Goal: Transaction & Acquisition: Book appointment/travel/reservation

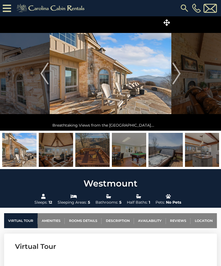
click at [167, 22] on icon at bounding box center [166, 22] width 7 height 7
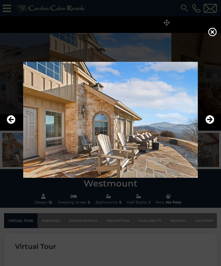
click at [209, 124] on icon "Next" at bounding box center [209, 119] width 9 height 9
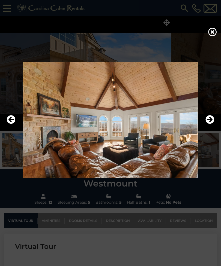
click at [209, 124] on icon "Next" at bounding box center [209, 119] width 9 height 9
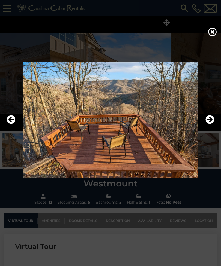
click at [211, 124] on icon "Next" at bounding box center [209, 119] width 9 height 9
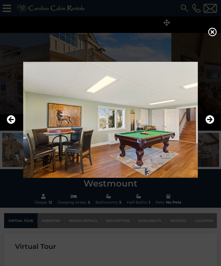
click at [211, 126] on button "Next" at bounding box center [209, 120] width 9 height 13
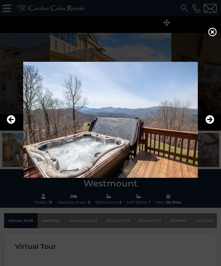
click at [207, 137] on img at bounding box center [110, 120] width 210 height 116
click at [207, 124] on icon "Next" at bounding box center [209, 119] width 9 height 9
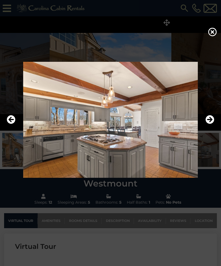
click at [207, 122] on button "Next" at bounding box center [209, 120] width 9 height 13
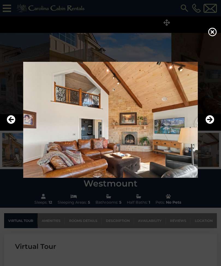
click at [13, 124] on icon "Previous" at bounding box center [11, 119] width 9 height 9
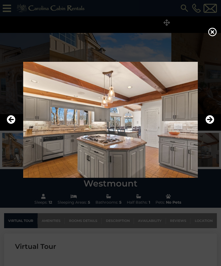
click at [15, 124] on icon "Previous" at bounding box center [11, 119] width 9 height 9
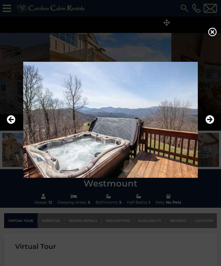
click at [15, 124] on icon "Previous" at bounding box center [11, 119] width 9 height 9
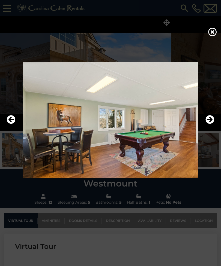
click at [17, 129] on img at bounding box center [110, 120] width 210 height 116
click at [12, 124] on icon "Previous" at bounding box center [11, 119] width 9 height 9
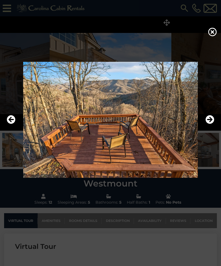
click at [15, 124] on icon "Previous" at bounding box center [11, 119] width 9 height 9
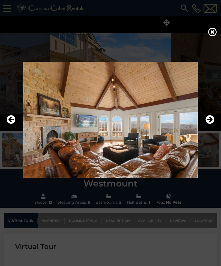
click at [210, 124] on icon "Next" at bounding box center [209, 119] width 9 height 9
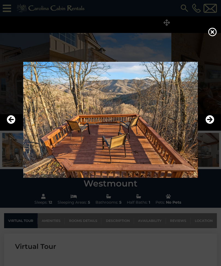
click at [209, 124] on icon "Next" at bounding box center [209, 119] width 9 height 9
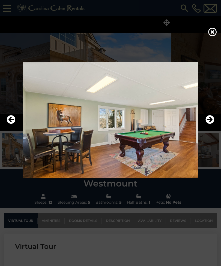
click at [213, 124] on icon "Next" at bounding box center [209, 119] width 9 height 9
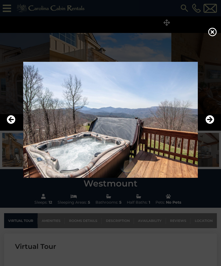
click at [209, 124] on icon "Next" at bounding box center [209, 119] width 9 height 9
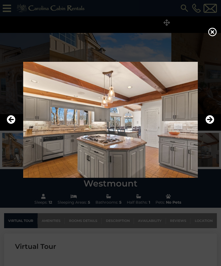
click at [208, 122] on button "Next" at bounding box center [209, 120] width 9 height 13
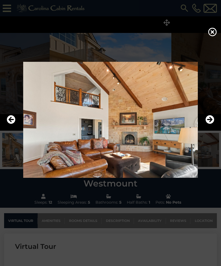
click at [209, 124] on icon "Next" at bounding box center [209, 119] width 9 height 9
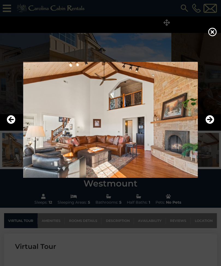
click at [211, 124] on icon "Next" at bounding box center [209, 119] width 9 height 9
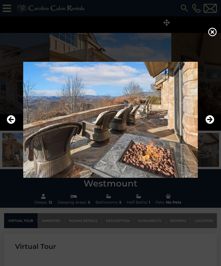
click at [209, 124] on icon "Next" at bounding box center [209, 119] width 9 height 9
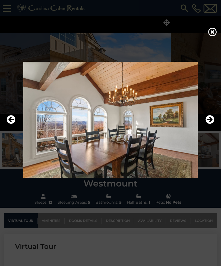
click at [209, 124] on icon "Next" at bounding box center [209, 119] width 9 height 9
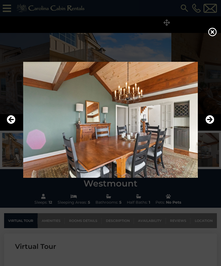
click at [209, 124] on icon "Next" at bounding box center [209, 119] width 9 height 9
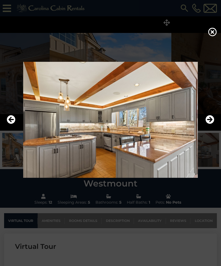
click at [10, 123] on icon "Previous" at bounding box center [11, 119] width 9 height 9
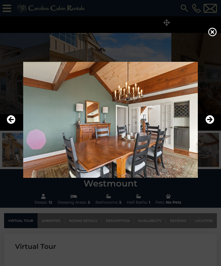
click at [210, 124] on icon "Next" at bounding box center [209, 119] width 9 height 9
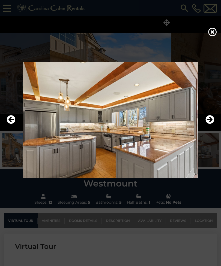
click at [208, 124] on icon "Next" at bounding box center [209, 119] width 9 height 9
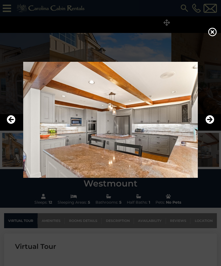
click at [208, 124] on icon "Next" at bounding box center [209, 119] width 9 height 9
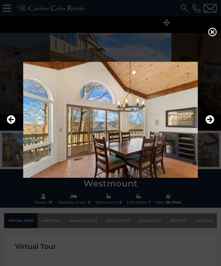
click at [211, 124] on icon "Next" at bounding box center [209, 119] width 9 height 9
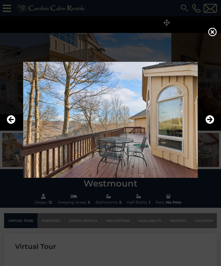
click at [10, 124] on icon "Previous" at bounding box center [11, 119] width 9 height 9
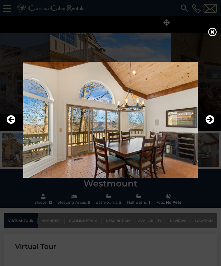
click at [210, 124] on icon "Next" at bounding box center [209, 119] width 9 height 9
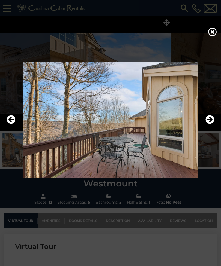
click at [209, 124] on icon "Next" at bounding box center [209, 119] width 9 height 9
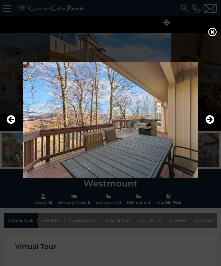
click at [205, 124] on img at bounding box center [110, 120] width 210 height 116
click at [210, 124] on icon "Next" at bounding box center [209, 119] width 9 height 9
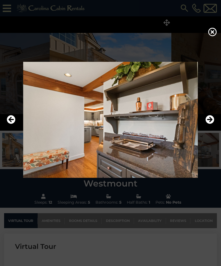
click at [210, 124] on icon "Next" at bounding box center [209, 119] width 9 height 9
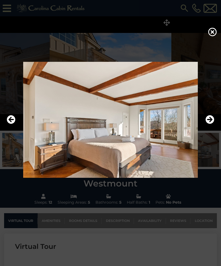
click at [209, 124] on icon "Next" at bounding box center [209, 119] width 9 height 9
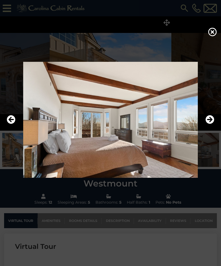
click at [209, 126] on button "Next" at bounding box center [209, 120] width 9 height 13
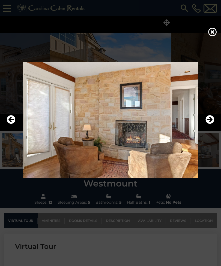
click at [210, 124] on icon "Next" at bounding box center [209, 119] width 9 height 9
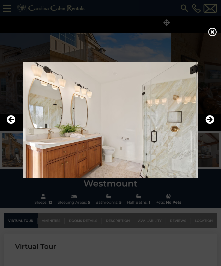
click at [209, 124] on icon "Next" at bounding box center [209, 119] width 9 height 9
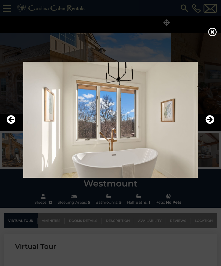
click at [16, 126] on img at bounding box center [110, 120] width 210 height 116
click at [15, 126] on button "Previous" at bounding box center [11, 120] width 9 height 13
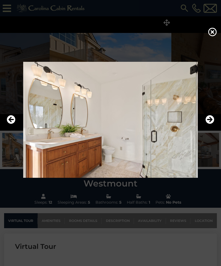
click at [209, 124] on icon "Next" at bounding box center [209, 119] width 9 height 9
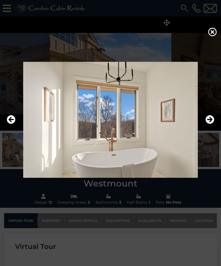
click at [209, 124] on icon "Next" at bounding box center [209, 119] width 9 height 9
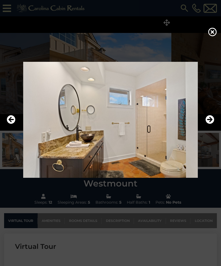
click at [210, 124] on icon "Next" at bounding box center [209, 119] width 9 height 9
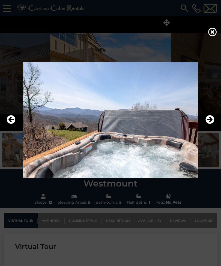
click at [212, 124] on icon "Next" at bounding box center [209, 119] width 9 height 9
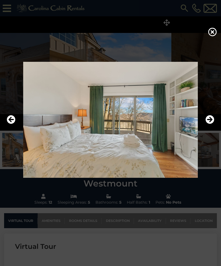
click at [211, 124] on icon "Next" at bounding box center [209, 119] width 9 height 9
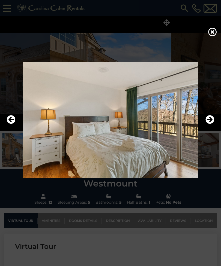
click at [210, 124] on icon "Next" at bounding box center [209, 119] width 9 height 9
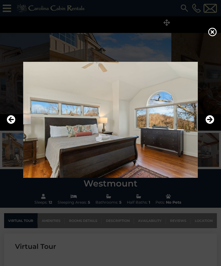
click at [211, 124] on icon "Next" at bounding box center [209, 119] width 9 height 9
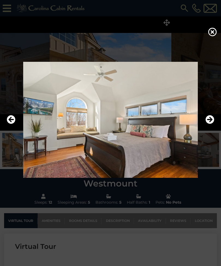
click at [208, 124] on icon "Next" at bounding box center [209, 119] width 9 height 9
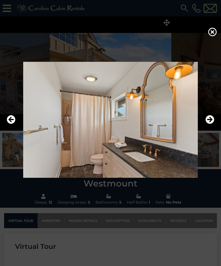
click at [209, 124] on icon "Next" at bounding box center [209, 119] width 9 height 9
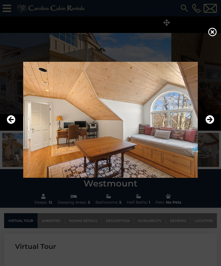
click at [209, 126] on button "Next" at bounding box center [209, 120] width 9 height 13
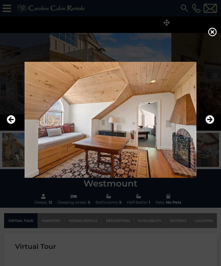
click at [208, 124] on icon "Next" at bounding box center [209, 119] width 9 height 9
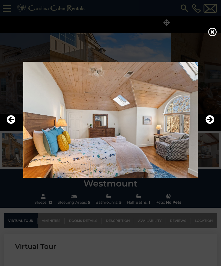
click at [208, 124] on icon "Next" at bounding box center [209, 119] width 9 height 9
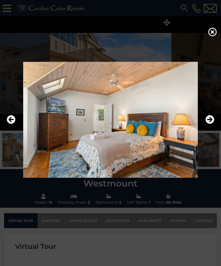
click at [208, 124] on icon "Next" at bounding box center [209, 119] width 9 height 9
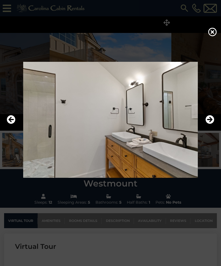
click at [209, 124] on icon "Next" at bounding box center [209, 119] width 9 height 9
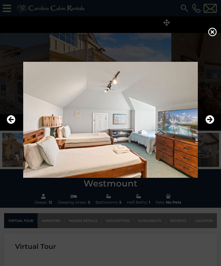
click at [209, 124] on icon "Next" at bounding box center [209, 119] width 9 height 9
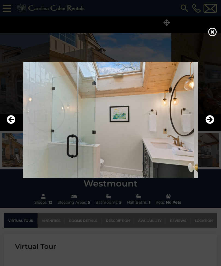
click at [210, 122] on button "Next" at bounding box center [209, 120] width 9 height 13
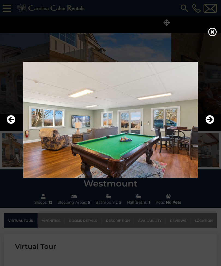
click at [208, 124] on icon "Next" at bounding box center [209, 119] width 9 height 9
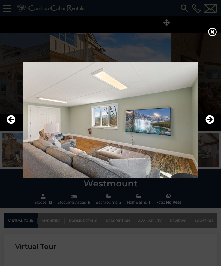
click at [210, 124] on icon "Next" at bounding box center [209, 119] width 9 height 9
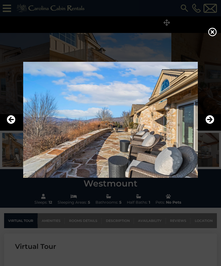
click at [209, 124] on icon "Next" at bounding box center [209, 119] width 9 height 9
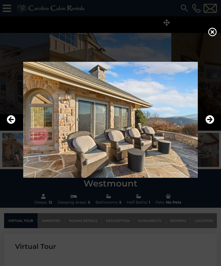
click at [206, 124] on icon "Next" at bounding box center [209, 119] width 9 height 9
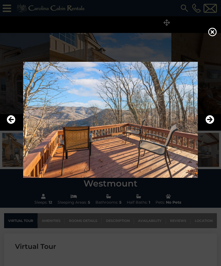
click at [208, 124] on icon "Next" at bounding box center [209, 119] width 9 height 9
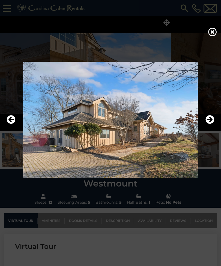
click at [207, 124] on icon "Next" at bounding box center [209, 119] width 9 height 9
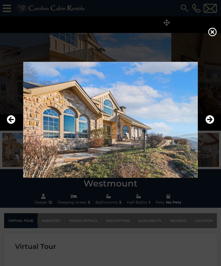
click at [209, 124] on icon "Next" at bounding box center [209, 119] width 9 height 9
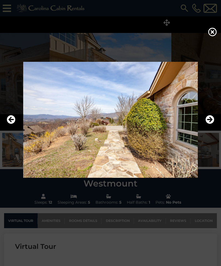
click at [209, 123] on icon "Next" at bounding box center [209, 119] width 9 height 9
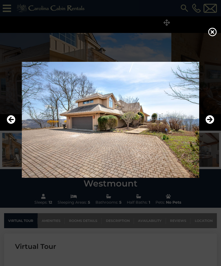
click at [208, 124] on icon "Next" at bounding box center [209, 119] width 9 height 9
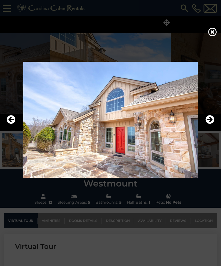
click at [209, 124] on icon "Next" at bounding box center [209, 119] width 9 height 9
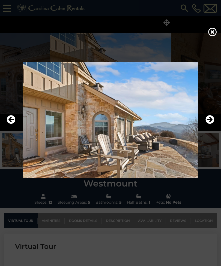
click at [209, 124] on icon "Next" at bounding box center [209, 119] width 9 height 9
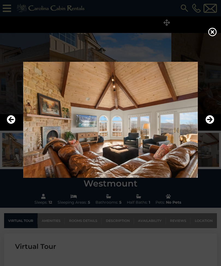
click at [208, 124] on icon "Next" at bounding box center [209, 119] width 9 height 9
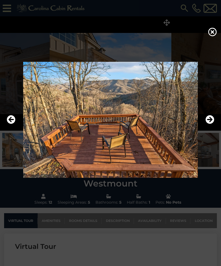
click at [211, 34] on icon at bounding box center [212, 32] width 9 height 9
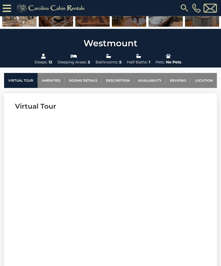
scroll to position [149, 0]
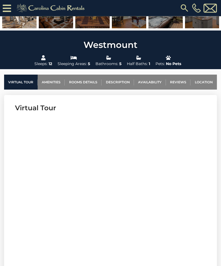
click at [201, 79] on link "Location" at bounding box center [203, 82] width 26 height 15
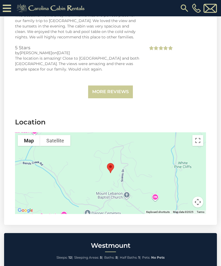
scroll to position [1811, 0]
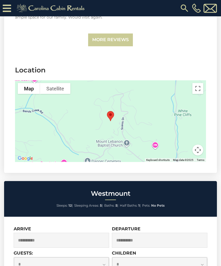
click at [194, 83] on button "Toggle fullscreen view" at bounding box center [197, 88] width 11 height 11
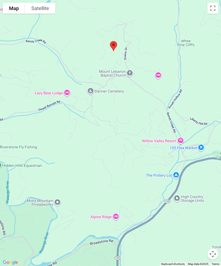
scroll to position [1482, 0]
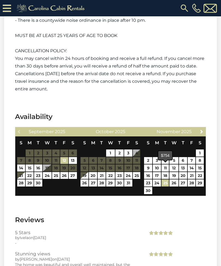
click at [164, 180] on link "25" at bounding box center [164, 183] width 7 height 7
type input "**********"
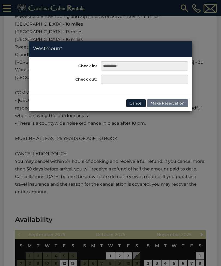
scroll to position [1372, 0]
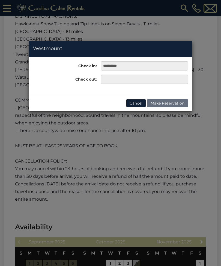
click at [134, 102] on button "Cancel" at bounding box center [136, 103] width 20 height 8
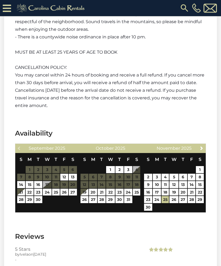
scroll to position [1465, 0]
click at [166, 174] on link "4" at bounding box center [164, 177] width 7 height 7
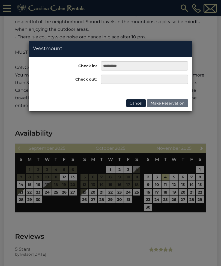
click at [136, 104] on button "Cancel" at bounding box center [136, 103] width 20 height 8
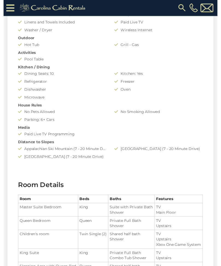
scroll to position [444, 0]
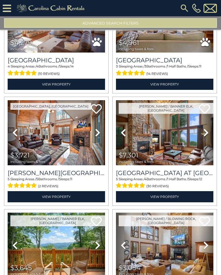
scroll to position [853, 0]
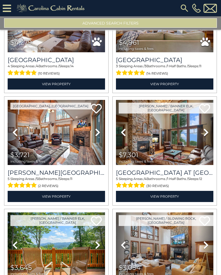
click at [169, 177] on h3 "[GEOGRAPHIC_DATA] at [GEOGRAPHIC_DATA]" at bounding box center [164, 172] width 97 height 7
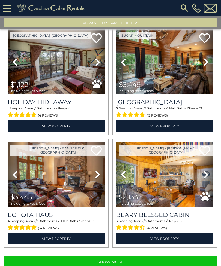
scroll to position [28, 0]
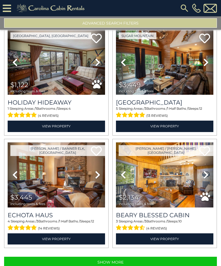
click at [134, 257] on button "Show More" at bounding box center [110, 262] width 213 height 11
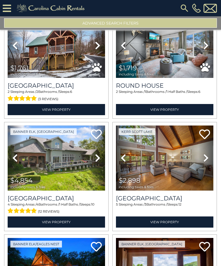
scroll to position [2743, 0]
click at [171, 50] on img at bounding box center [164, 45] width 97 height 65
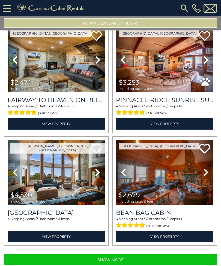
scroll to position [3179, 0]
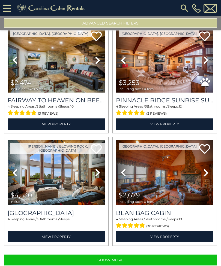
click at [161, 119] on link "View Property" at bounding box center [164, 124] width 97 height 11
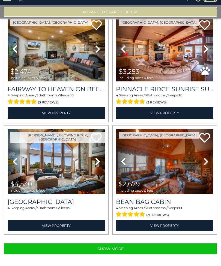
scroll to position [28, 0]
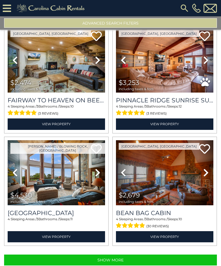
click at [143, 255] on button "Show More" at bounding box center [110, 260] width 213 height 11
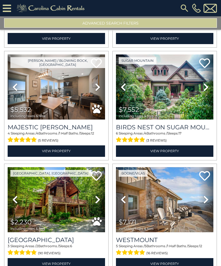
scroll to position [4843, 0]
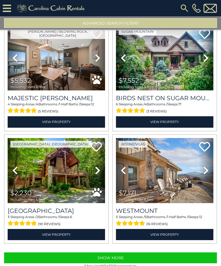
click at [131, 253] on button "Show More" at bounding box center [110, 258] width 213 height 11
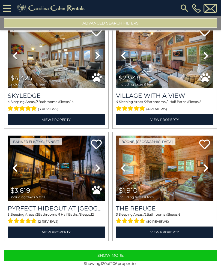
scroll to position [6565, 0]
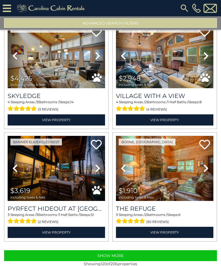
click at [122, 251] on button "Show More" at bounding box center [110, 256] width 213 height 11
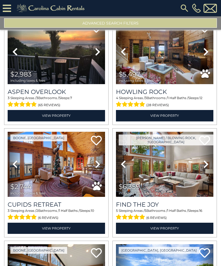
scroll to position [7022, 0]
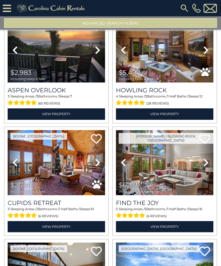
click at [58, 200] on h3 "Cupids Retreat" at bounding box center [56, 203] width 97 height 7
click at [45, 200] on h3 "Cupids Retreat" at bounding box center [56, 203] width 97 height 7
click at [54, 221] on link "View Property" at bounding box center [56, 226] width 97 height 11
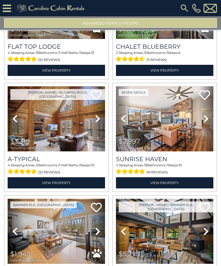
scroll to position [7855, 0]
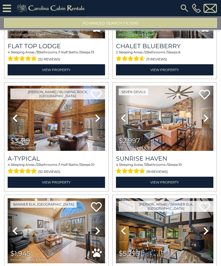
click at [193, 207] on img at bounding box center [164, 230] width 97 height 65
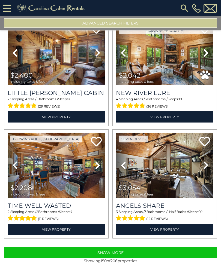
scroll to position [8258, 0]
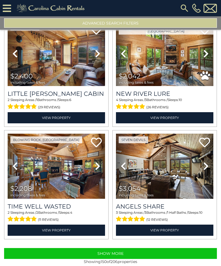
click at [76, 225] on link "View Property" at bounding box center [56, 230] width 97 height 11
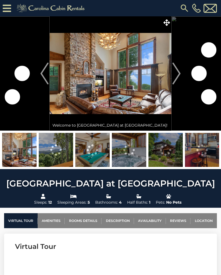
click at [177, 72] on img "Next" at bounding box center [176, 74] width 8 height 22
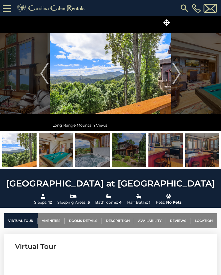
click at [167, 23] on icon at bounding box center [166, 22] width 7 height 7
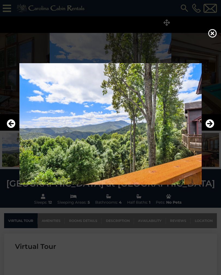
click at [209, 124] on icon "Next" at bounding box center [209, 123] width 9 height 9
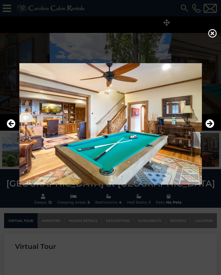
click at [208, 126] on icon "Next" at bounding box center [209, 123] width 9 height 9
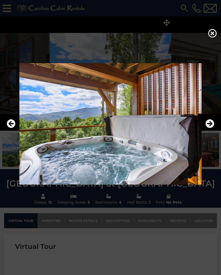
click at [207, 128] on icon "Next" at bounding box center [209, 123] width 9 height 9
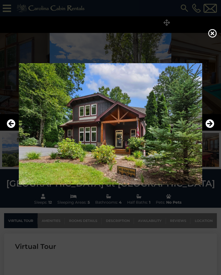
click at [207, 125] on icon "Next" at bounding box center [209, 123] width 9 height 9
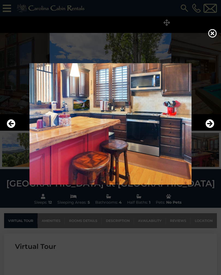
click at [207, 128] on icon "Next" at bounding box center [209, 123] width 9 height 9
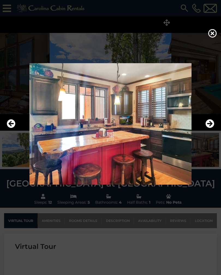
click at [210, 128] on icon "Next" at bounding box center [209, 123] width 9 height 9
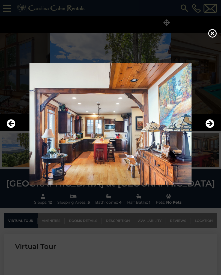
click at [209, 127] on icon "Next" at bounding box center [209, 123] width 9 height 9
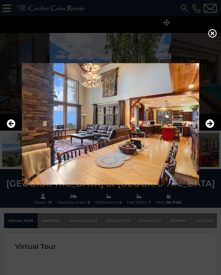
click at [209, 127] on icon "Next" at bounding box center [209, 123] width 9 height 9
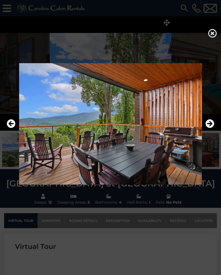
click at [207, 128] on icon "Next" at bounding box center [209, 123] width 9 height 9
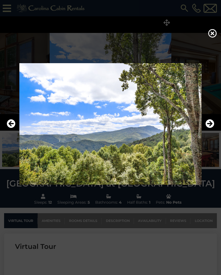
click at [210, 128] on icon "Next" at bounding box center [209, 123] width 9 height 9
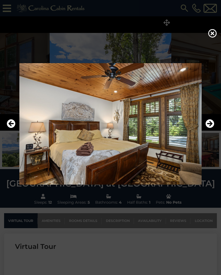
click at [215, 139] on img at bounding box center [110, 124] width 210 height 122
click at [211, 128] on icon "Next" at bounding box center [209, 123] width 9 height 9
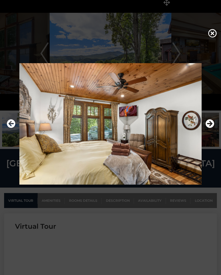
scroll to position [20, 0]
click at [14, 125] on icon "Previous" at bounding box center [11, 123] width 9 height 9
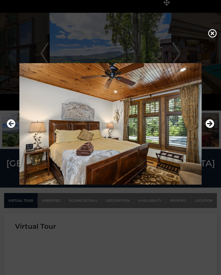
click at [209, 134] on img at bounding box center [110, 124] width 210 height 122
click at [212, 128] on icon "Next" at bounding box center [209, 123] width 9 height 9
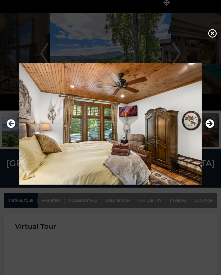
click at [212, 126] on icon "Next" at bounding box center [209, 123] width 9 height 9
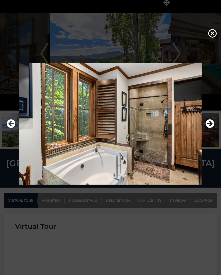
click at [210, 128] on icon "Next" at bounding box center [209, 123] width 9 height 9
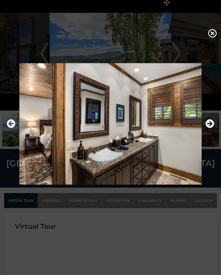
click at [209, 134] on img at bounding box center [110, 124] width 210 height 122
click at [209, 128] on icon "Next" at bounding box center [209, 123] width 9 height 9
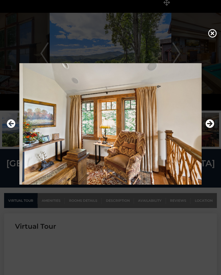
click at [210, 128] on icon "Next" at bounding box center [209, 123] width 9 height 9
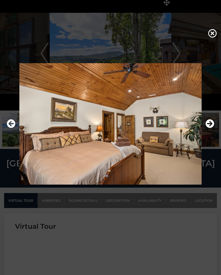
click at [209, 124] on icon "Next" at bounding box center [209, 123] width 9 height 9
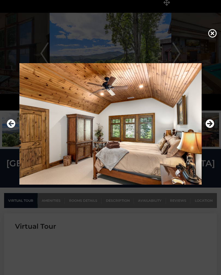
click at [208, 125] on icon "Next" at bounding box center [209, 123] width 9 height 9
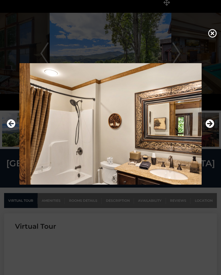
click at [209, 127] on icon "Next" at bounding box center [209, 123] width 9 height 9
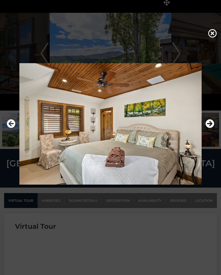
click at [208, 126] on icon "Next" at bounding box center [209, 123] width 9 height 9
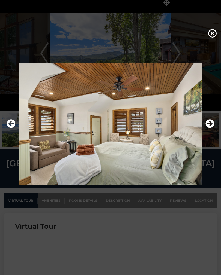
click at [207, 124] on icon "Next" at bounding box center [209, 123] width 9 height 9
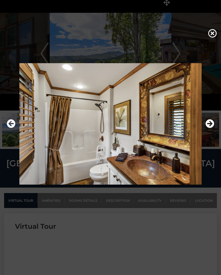
click at [209, 126] on icon "Next" at bounding box center [209, 123] width 9 height 9
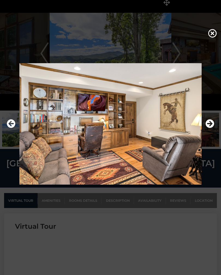
click at [209, 128] on icon "Next" at bounding box center [209, 123] width 9 height 9
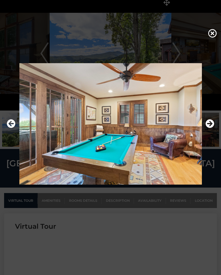
click at [209, 126] on icon "Next" at bounding box center [209, 123] width 9 height 9
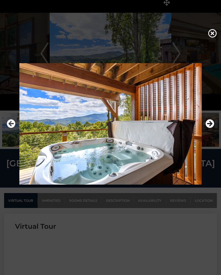
click at [208, 127] on icon "Next" at bounding box center [209, 123] width 9 height 9
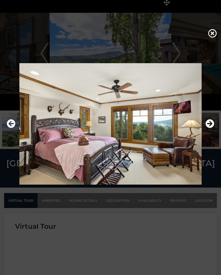
click at [208, 124] on icon "Next" at bounding box center [209, 123] width 9 height 9
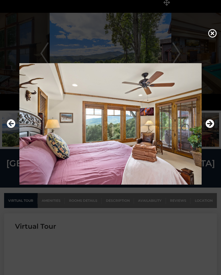
click at [211, 128] on icon "Next" at bounding box center [209, 123] width 9 height 9
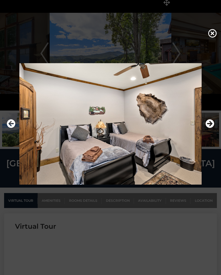
click at [209, 128] on icon "Next" at bounding box center [209, 123] width 9 height 9
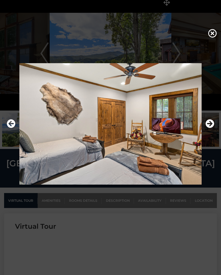
click at [208, 125] on icon "Next" at bounding box center [209, 123] width 9 height 9
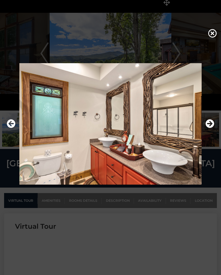
click at [220, 124] on div at bounding box center [110, 123] width 221 height 165
click at [205, 126] on icon "Next" at bounding box center [209, 123] width 9 height 9
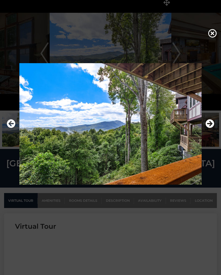
click at [210, 126] on icon "Next" at bounding box center [209, 123] width 9 height 9
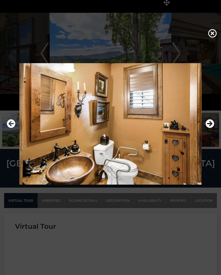
click at [208, 130] on button "Next" at bounding box center [209, 124] width 9 height 13
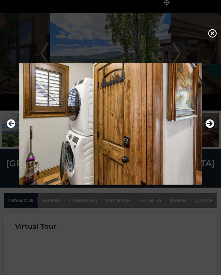
click at [211, 128] on icon "Next" at bounding box center [209, 123] width 9 height 9
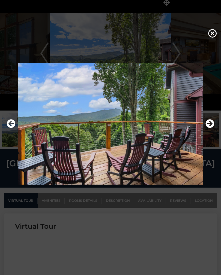
click at [212, 128] on icon "Next" at bounding box center [209, 123] width 9 height 9
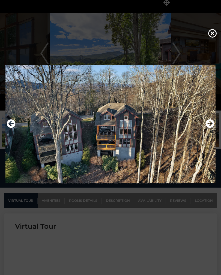
click at [210, 127] on icon "Next" at bounding box center [209, 123] width 9 height 9
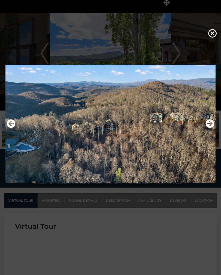
click at [212, 128] on icon "Next" at bounding box center [209, 123] width 9 height 9
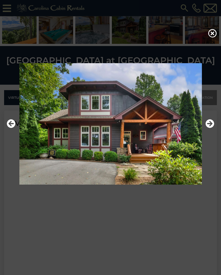
scroll to position [136, 0]
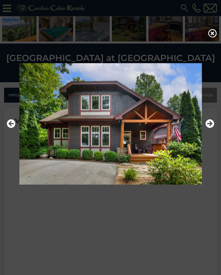
click at [211, 125] on icon "Next" at bounding box center [209, 123] width 9 height 9
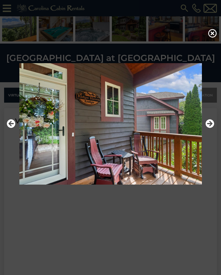
click at [209, 127] on icon "Next" at bounding box center [209, 123] width 9 height 9
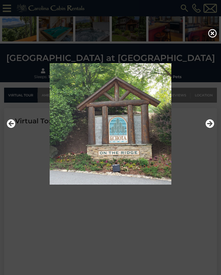
click at [210, 125] on icon "Next" at bounding box center [209, 123] width 9 height 9
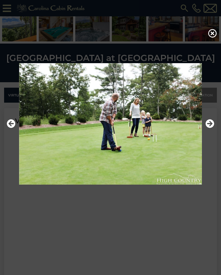
click at [208, 128] on icon "Next" at bounding box center [209, 123] width 9 height 9
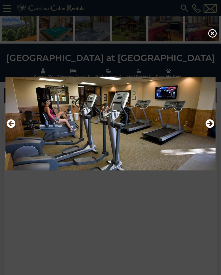
click at [208, 126] on icon "Next" at bounding box center [209, 123] width 9 height 9
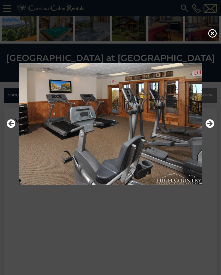
click at [208, 128] on icon "Next" at bounding box center [209, 123] width 9 height 9
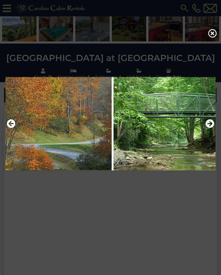
click at [210, 130] on button "Next" at bounding box center [209, 124] width 9 height 13
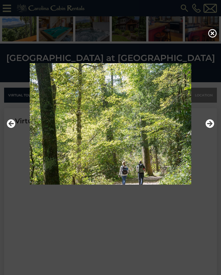
click at [211, 128] on icon "Next" at bounding box center [209, 123] width 9 height 9
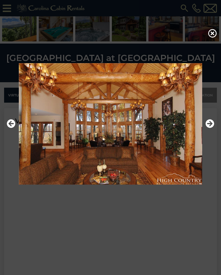
click at [209, 126] on icon "Next" at bounding box center [209, 123] width 9 height 9
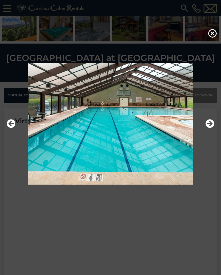
click at [213, 126] on icon "Next" at bounding box center [209, 123] width 9 height 9
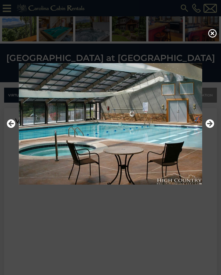
click at [211, 128] on icon "Next" at bounding box center [209, 123] width 9 height 9
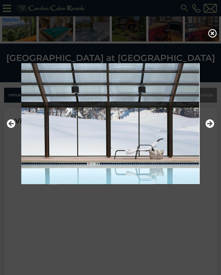
click at [211, 128] on icon "Next" at bounding box center [209, 123] width 9 height 9
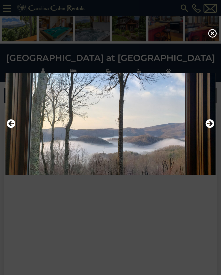
click at [9, 128] on icon "Previous" at bounding box center [11, 123] width 9 height 9
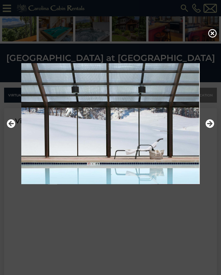
click at [207, 130] on button "Next" at bounding box center [209, 124] width 9 height 13
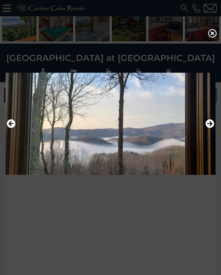
click at [210, 128] on icon "Next" at bounding box center [209, 123] width 9 height 9
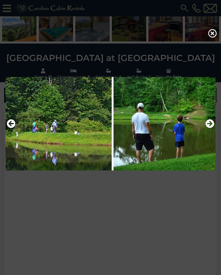
click at [212, 128] on icon "Next" at bounding box center [209, 123] width 9 height 9
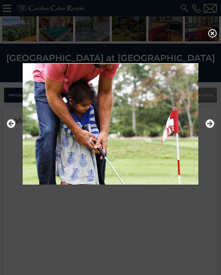
click at [209, 130] on button "Next" at bounding box center [209, 124] width 9 height 13
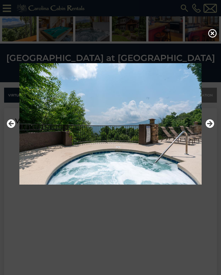
click at [211, 128] on icon "Next" at bounding box center [209, 123] width 9 height 9
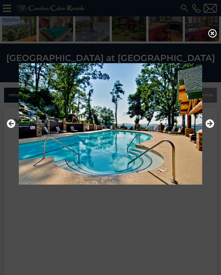
click at [209, 130] on button "Next" at bounding box center [209, 124] width 9 height 13
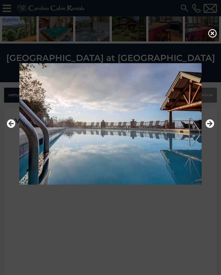
click at [211, 130] on button "Next" at bounding box center [209, 124] width 9 height 13
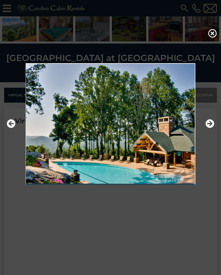
click at [212, 128] on icon "Next" at bounding box center [209, 123] width 9 height 9
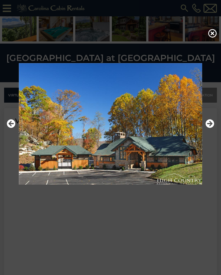
click at [210, 135] on img at bounding box center [110, 124] width 210 height 122
click at [210, 126] on icon "Next" at bounding box center [209, 123] width 9 height 9
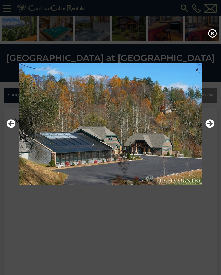
click at [211, 127] on icon "Next" at bounding box center [209, 123] width 9 height 9
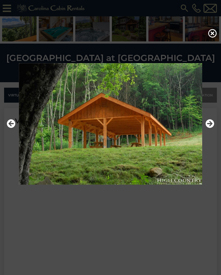
click at [212, 128] on icon "Next" at bounding box center [209, 123] width 9 height 9
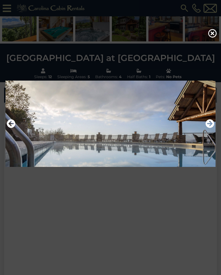
click at [210, 130] on button "Next" at bounding box center [209, 124] width 9 height 13
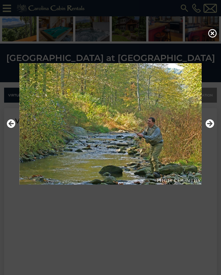
click at [210, 130] on button "Next" at bounding box center [209, 124] width 9 height 13
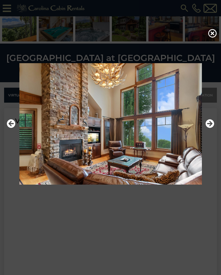
click at [210, 128] on icon "Next" at bounding box center [209, 123] width 9 height 9
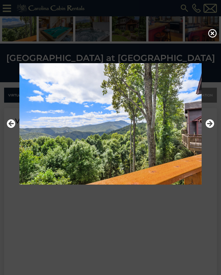
click at [210, 128] on icon "Next" at bounding box center [209, 123] width 9 height 9
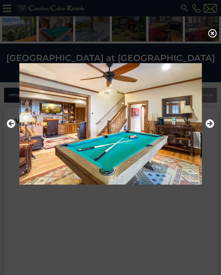
click at [210, 34] on icon at bounding box center [212, 33] width 9 height 9
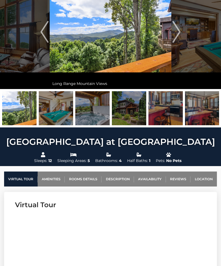
scroll to position [0, 0]
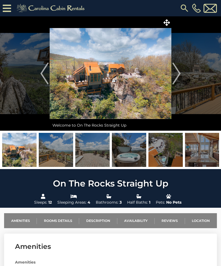
click at [167, 22] on icon at bounding box center [166, 22] width 7 height 7
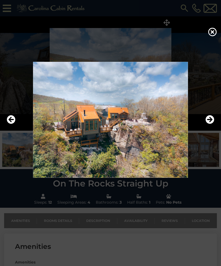
click at [210, 124] on icon "Next" at bounding box center [209, 119] width 9 height 9
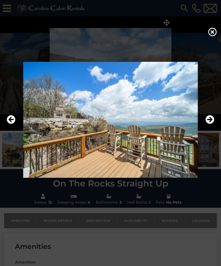
click at [208, 124] on icon "Next" at bounding box center [209, 119] width 9 height 9
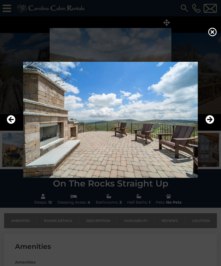
click at [205, 124] on icon "Next" at bounding box center [209, 119] width 9 height 9
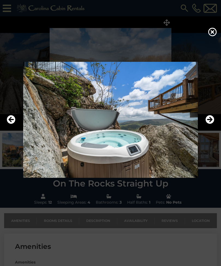
click at [208, 124] on icon "Next" at bounding box center [209, 119] width 9 height 9
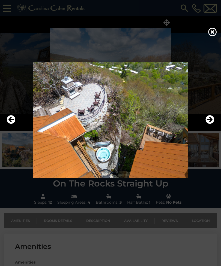
click at [208, 124] on icon "Next" at bounding box center [209, 119] width 9 height 9
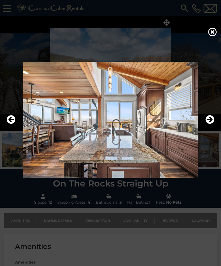
click at [211, 124] on icon "Next" at bounding box center [209, 119] width 9 height 9
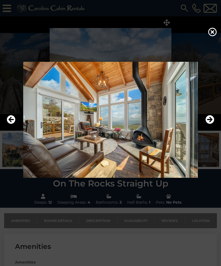
click at [212, 124] on icon "Next" at bounding box center [209, 119] width 9 height 9
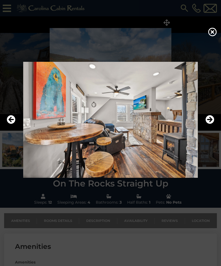
click at [209, 126] on button "Next" at bounding box center [209, 120] width 9 height 13
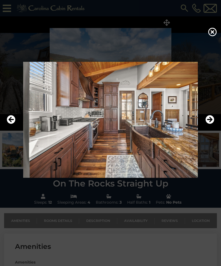
click at [209, 124] on icon "Next" at bounding box center [209, 119] width 9 height 9
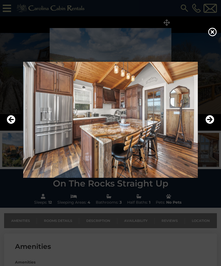
click at [211, 124] on icon "Next" at bounding box center [209, 119] width 9 height 9
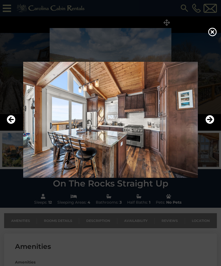
click at [12, 124] on icon "Previous" at bounding box center [11, 119] width 9 height 9
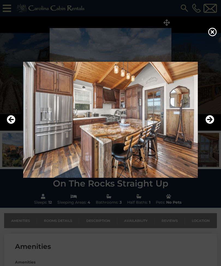
click at [9, 124] on icon "Previous" at bounding box center [11, 119] width 9 height 9
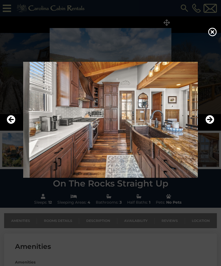
click at [212, 126] on button "Next" at bounding box center [209, 120] width 9 height 13
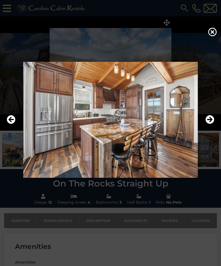
click at [213, 124] on icon "Next" at bounding box center [209, 119] width 9 height 9
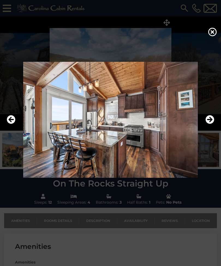
click at [212, 123] on icon "Next" at bounding box center [209, 119] width 9 height 9
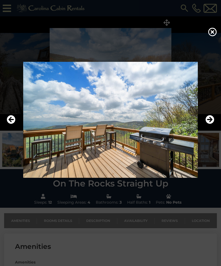
click at [212, 124] on icon "Next" at bounding box center [209, 119] width 9 height 9
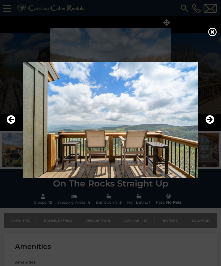
click at [210, 124] on icon "Next" at bounding box center [209, 119] width 9 height 9
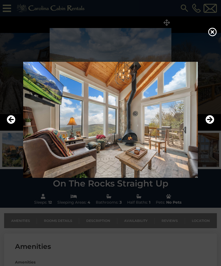
click at [211, 124] on icon "Next" at bounding box center [209, 119] width 9 height 9
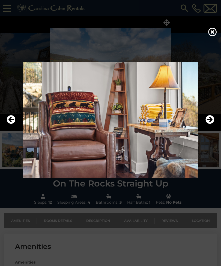
click at [212, 124] on icon "Next" at bounding box center [209, 119] width 9 height 9
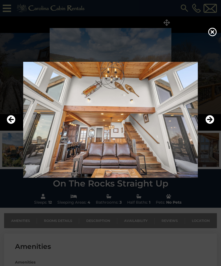
click at [210, 124] on icon "Next" at bounding box center [209, 119] width 9 height 9
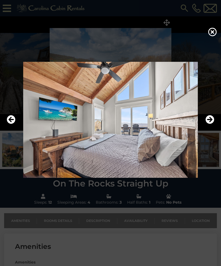
click at [209, 124] on icon "Next" at bounding box center [209, 119] width 9 height 9
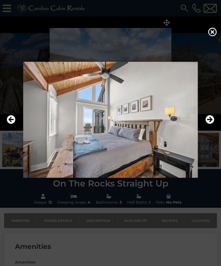
click at [212, 124] on icon "Next" at bounding box center [209, 119] width 9 height 9
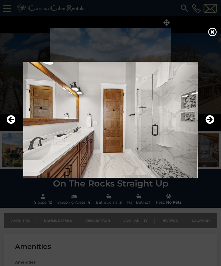
click at [207, 124] on icon "Next" at bounding box center [209, 119] width 9 height 9
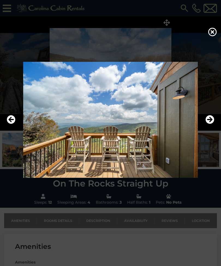
click at [210, 124] on icon "Next" at bounding box center [209, 119] width 9 height 9
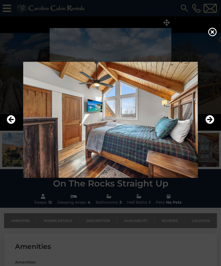
click at [210, 135] on img at bounding box center [110, 120] width 210 height 116
click at [210, 124] on icon "Next" at bounding box center [209, 119] width 9 height 9
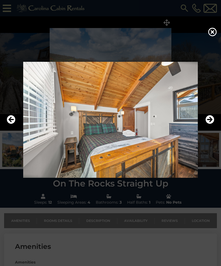
click at [210, 124] on icon "Next" at bounding box center [209, 119] width 9 height 9
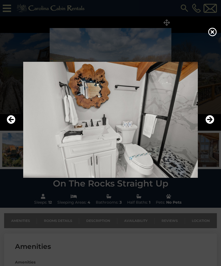
click at [211, 124] on icon "Next" at bounding box center [209, 119] width 9 height 9
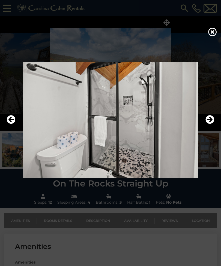
click at [209, 124] on icon "Next" at bounding box center [209, 119] width 9 height 9
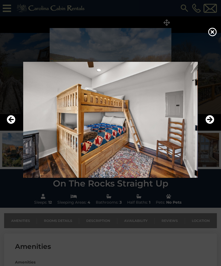
click at [210, 124] on icon "Next" at bounding box center [209, 119] width 9 height 9
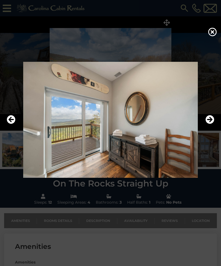
click at [207, 124] on icon "Next" at bounding box center [209, 119] width 9 height 9
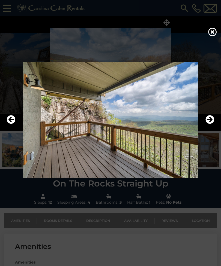
click at [209, 124] on icon "Next" at bounding box center [209, 119] width 9 height 9
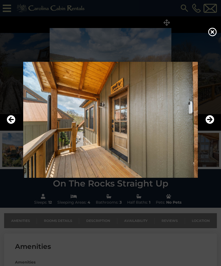
click at [209, 126] on button "Next" at bounding box center [209, 120] width 9 height 13
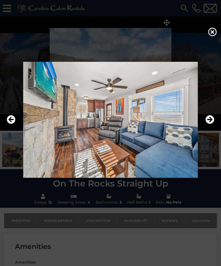
click at [212, 124] on icon "Next" at bounding box center [209, 119] width 9 height 9
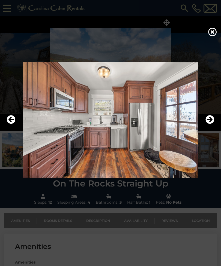
click at [209, 126] on button "Next" at bounding box center [209, 120] width 9 height 13
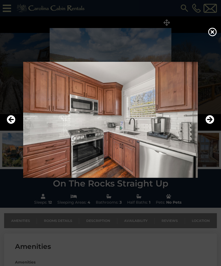
click at [212, 124] on icon "Next" at bounding box center [209, 119] width 9 height 9
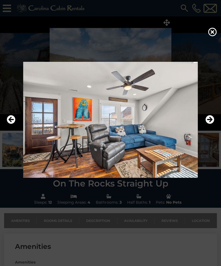
click at [210, 124] on icon "Next" at bounding box center [209, 119] width 9 height 9
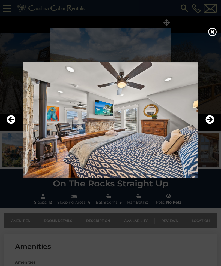
click at [209, 134] on img at bounding box center [110, 120] width 210 height 116
click at [208, 124] on icon "Next" at bounding box center [209, 119] width 9 height 9
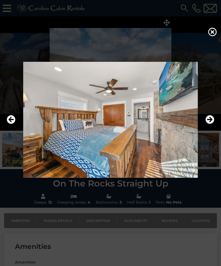
scroll to position [2, 0]
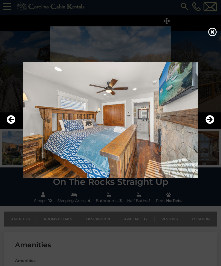
click at [12, 124] on icon "Previous" at bounding box center [11, 119] width 9 height 9
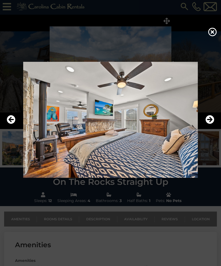
click at [210, 126] on button "Next" at bounding box center [209, 120] width 9 height 13
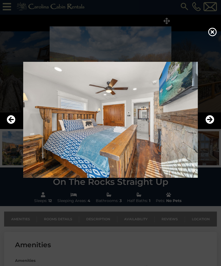
click at [210, 124] on icon "Next" at bounding box center [209, 119] width 9 height 9
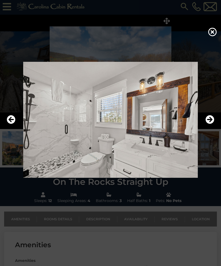
click at [211, 126] on button "Next" at bounding box center [209, 120] width 9 height 13
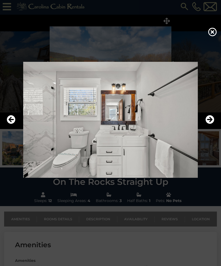
click at [212, 124] on icon "Next" at bounding box center [209, 119] width 9 height 9
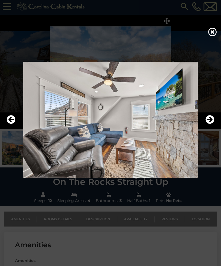
click at [212, 124] on icon "Next" at bounding box center [209, 119] width 9 height 9
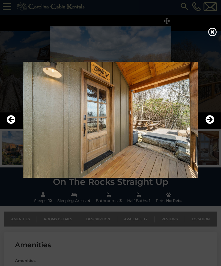
click at [210, 124] on icon "Next" at bounding box center [209, 119] width 9 height 9
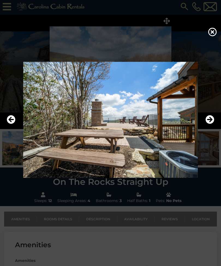
click at [210, 124] on icon "Next" at bounding box center [209, 119] width 9 height 9
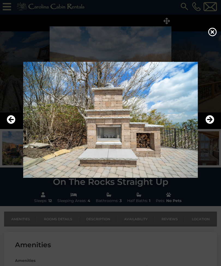
click at [208, 124] on icon "Next" at bounding box center [209, 119] width 9 height 9
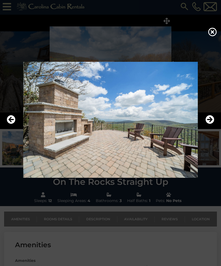
click at [209, 126] on button "Next" at bounding box center [209, 120] width 9 height 13
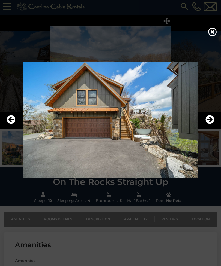
click at [211, 124] on icon "Next" at bounding box center [209, 119] width 9 height 9
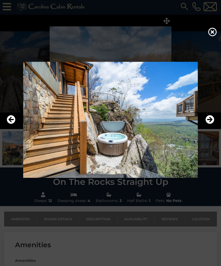
click at [207, 124] on icon "Next" at bounding box center [209, 119] width 9 height 9
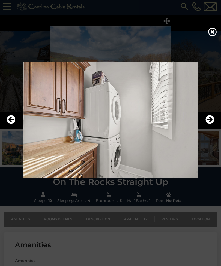
click at [205, 126] on button "Next" at bounding box center [209, 120] width 9 height 13
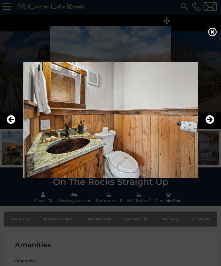
click at [207, 126] on button "Next" at bounding box center [209, 120] width 9 height 13
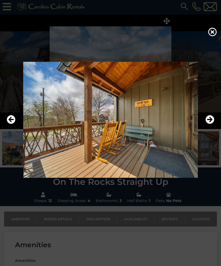
click at [209, 124] on icon "Next" at bounding box center [209, 119] width 9 height 9
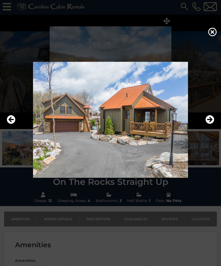
click at [210, 124] on icon "Next" at bounding box center [209, 119] width 9 height 9
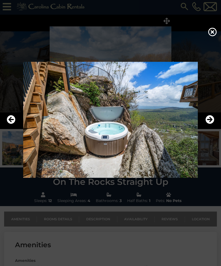
click at [207, 124] on icon "Next" at bounding box center [209, 119] width 9 height 9
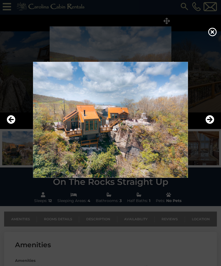
click at [208, 124] on icon "Next" at bounding box center [209, 119] width 9 height 9
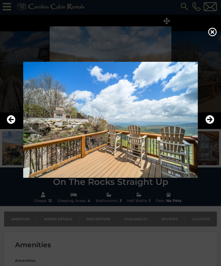
click at [207, 124] on icon "Next" at bounding box center [209, 119] width 9 height 9
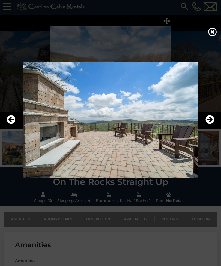
click at [209, 124] on icon "Next" at bounding box center [209, 119] width 9 height 9
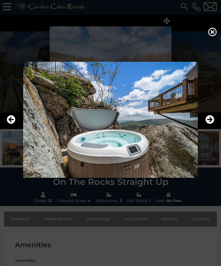
click at [209, 124] on icon "Next" at bounding box center [209, 119] width 9 height 9
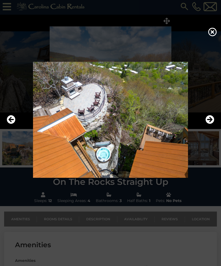
click at [213, 34] on icon at bounding box center [212, 32] width 9 height 9
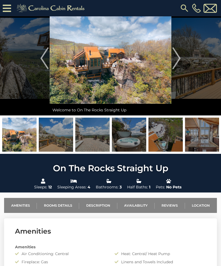
scroll to position [0, 0]
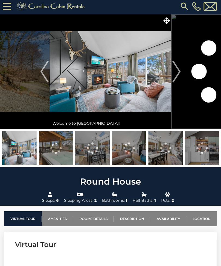
scroll to position [2, 0]
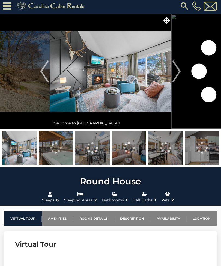
click at [168, 20] on icon at bounding box center [166, 20] width 7 height 7
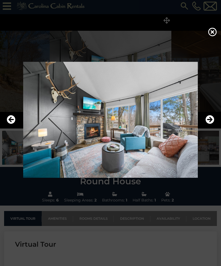
click at [207, 124] on icon "Next" at bounding box center [209, 119] width 9 height 9
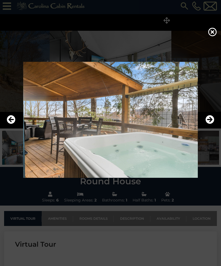
click at [207, 124] on icon "Next" at bounding box center [209, 119] width 9 height 9
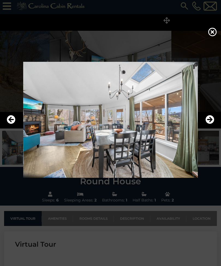
click at [209, 124] on icon "Next" at bounding box center [209, 119] width 9 height 9
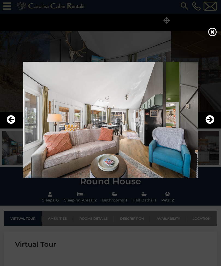
click at [210, 134] on img at bounding box center [110, 120] width 210 height 116
click at [213, 124] on icon "Next" at bounding box center [209, 119] width 9 height 9
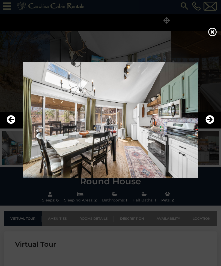
click at [210, 124] on icon "Next" at bounding box center [209, 119] width 9 height 9
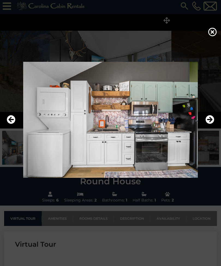
click at [211, 124] on icon "Next" at bounding box center [209, 119] width 9 height 9
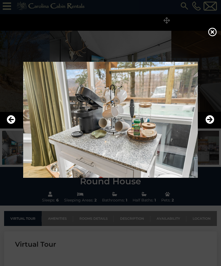
click at [210, 33] on icon at bounding box center [212, 32] width 9 height 9
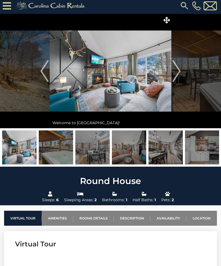
scroll to position [0, 0]
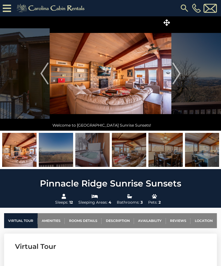
click at [166, 18] on span at bounding box center [167, 23] width 10 height 10
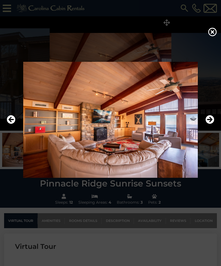
click at [209, 124] on icon "Next" at bounding box center [209, 119] width 9 height 9
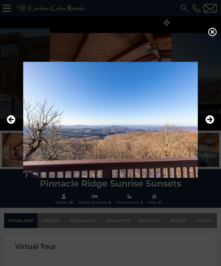
click at [209, 124] on icon "Next" at bounding box center [209, 119] width 9 height 9
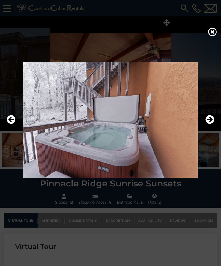
click at [211, 126] on button "Next" at bounding box center [209, 120] width 9 height 13
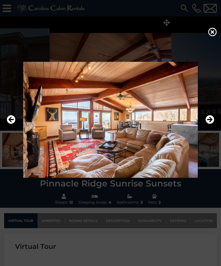
click at [209, 134] on img at bounding box center [110, 120] width 210 height 116
click at [207, 126] on button "Next" at bounding box center [209, 120] width 9 height 13
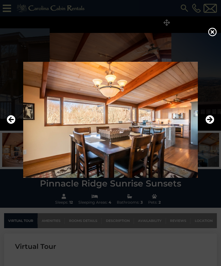
click at [211, 126] on button "Next" at bounding box center [209, 120] width 9 height 13
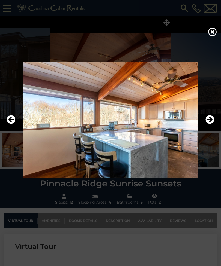
click at [213, 124] on icon "Next" at bounding box center [209, 119] width 9 height 9
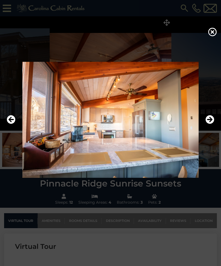
click at [209, 124] on icon "Next" at bounding box center [209, 119] width 9 height 9
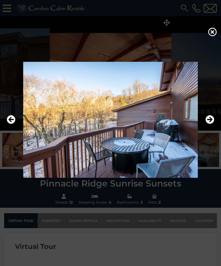
click at [206, 124] on icon "Next" at bounding box center [209, 119] width 9 height 9
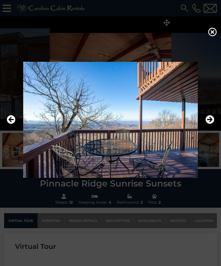
click at [209, 124] on icon "Next" at bounding box center [209, 119] width 9 height 9
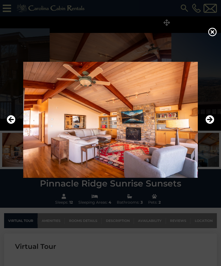
click at [209, 124] on icon "Next" at bounding box center [209, 119] width 9 height 9
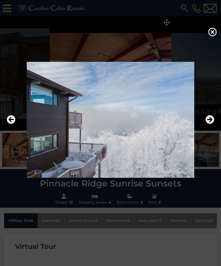
click at [210, 122] on button "Next" at bounding box center [209, 120] width 9 height 13
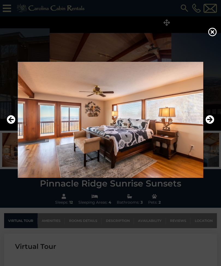
click at [210, 124] on icon "Next" at bounding box center [209, 119] width 9 height 9
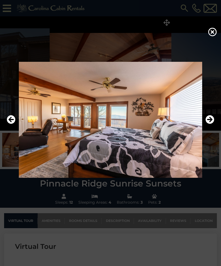
click at [211, 124] on icon "Next" at bounding box center [209, 119] width 9 height 9
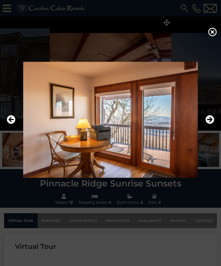
click at [213, 124] on icon "Next" at bounding box center [209, 119] width 9 height 9
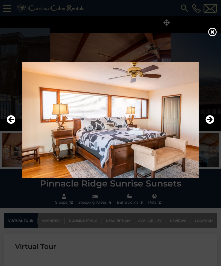
click at [212, 124] on icon "Next" at bounding box center [209, 119] width 9 height 9
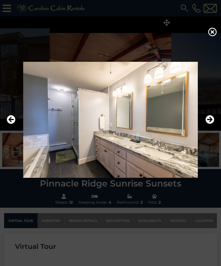
click at [210, 124] on icon "Next" at bounding box center [209, 119] width 9 height 9
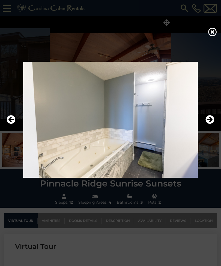
click at [213, 124] on icon "Next" at bounding box center [209, 119] width 9 height 9
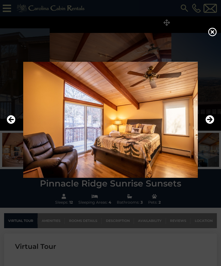
click at [213, 124] on icon "Next" at bounding box center [209, 119] width 9 height 9
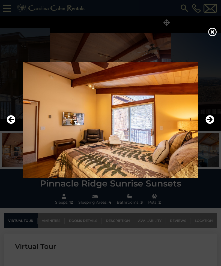
click at [213, 123] on icon "Next" at bounding box center [209, 119] width 9 height 9
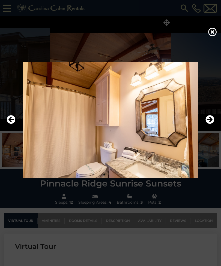
click at [211, 124] on icon "Next" at bounding box center [209, 119] width 9 height 9
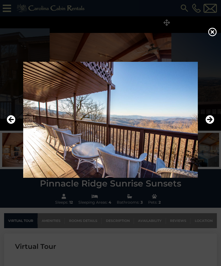
click at [211, 124] on icon "Next" at bounding box center [209, 119] width 9 height 9
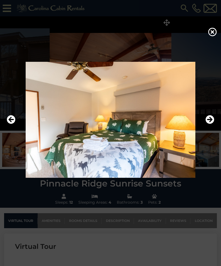
click at [211, 124] on icon "Next" at bounding box center [209, 119] width 9 height 9
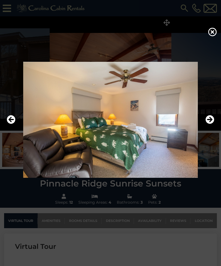
click at [211, 124] on icon "Next" at bounding box center [209, 119] width 9 height 9
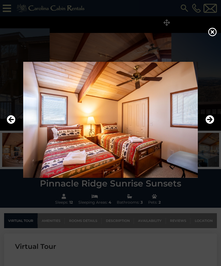
click at [213, 124] on icon "Next" at bounding box center [209, 119] width 9 height 9
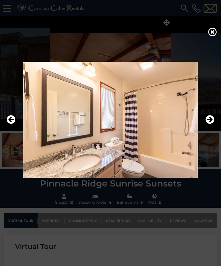
click at [207, 126] on button "Next" at bounding box center [209, 120] width 9 height 13
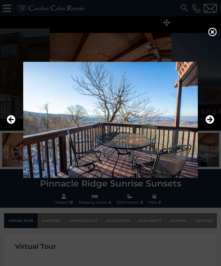
click at [210, 124] on icon "Next" at bounding box center [209, 119] width 9 height 9
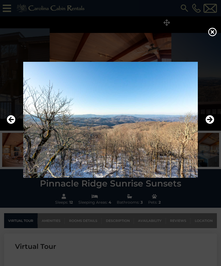
click at [210, 124] on icon "Next" at bounding box center [209, 119] width 9 height 9
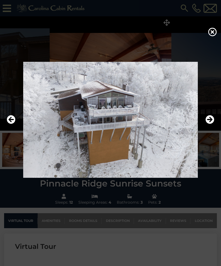
click at [212, 121] on img at bounding box center [110, 120] width 210 height 116
click at [210, 122] on button "Next" at bounding box center [209, 120] width 9 height 13
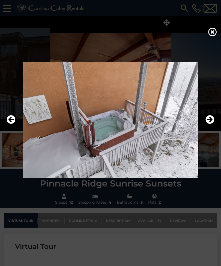
click at [211, 124] on icon "Next" at bounding box center [209, 119] width 9 height 9
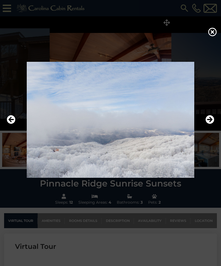
click at [213, 124] on icon "Next" at bounding box center [209, 119] width 9 height 9
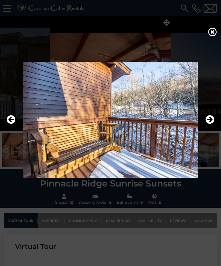
click at [211, 124] on icon "Next" at bounding box center [209, 119] width 9 height 9
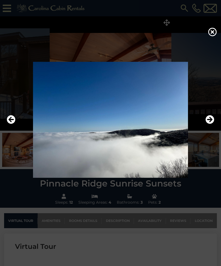
click at [211, 121] on img at bounding box center [110, 120] width 210 height 116
click at [211, 124] on icon "Next" at bounding box center [209, 119] width 9 height 9
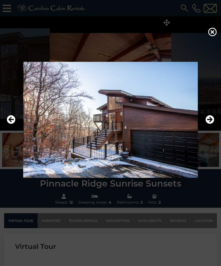
click at [210, 124] on icon "Next" at bounding box center [209, 119] width 9 height 9
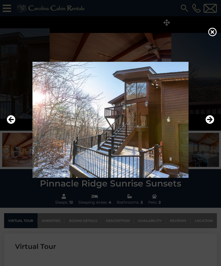
click at [212, 122] on button "Next" at bounding box center [209, 120] width 9 height 13
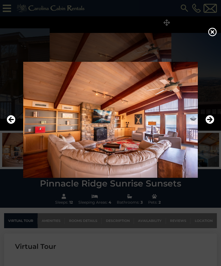
click at [210, 124] on icon "Next" at bounding box center [209, 119] width 9 height 9
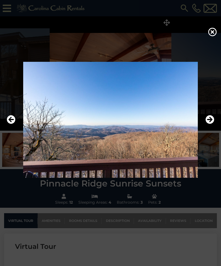
click at [213, 36] on icon at bounding box center [212, 32] width 9 height 9
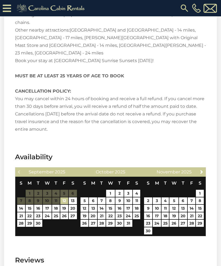
scroll to position [1035, 0]
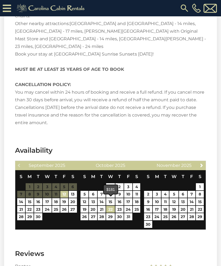
click at [112, 206] on link "22" at bounding box center [110, 209] width 9 height 7
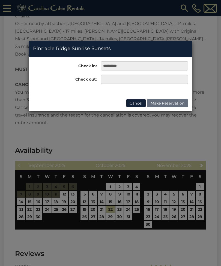
click at [86, 211] on div "**********" at bounding box center [110, 133] width 221 height 266
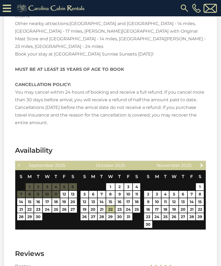
click at [186, 138] on section "Availability Previous September 2025 S M T W T F S 1 2 3 4 5 6 7 8 9 10 11 12 1…" at bounding box center [110, 189] width 213 height 103
click at [110, 206] on link "22" at bounding box center [110, 209] width 9 height 7
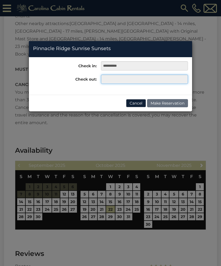
click at [120, 77] on input "text" at bounding box center [144, 79] width 87 height 9
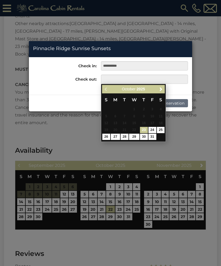
click at [87, 210] on div "**********" at bounding box center [110, 133] width 221 height 266
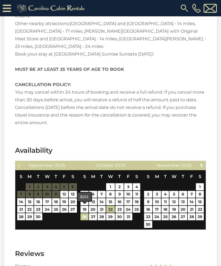
click at [87, 213] on link "26" at bounding box center [84, 216] width 8 height 7
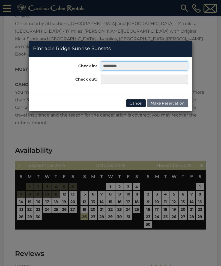
click at [131, 66] on input "**********" at bounding box center [144, 65] width 87 height 9
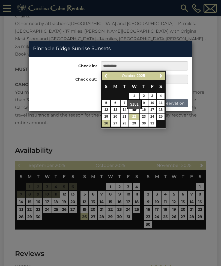
click at [134, 116] on link "22" at bounding box center [134, 117] width 10 height 6
type input "**********"
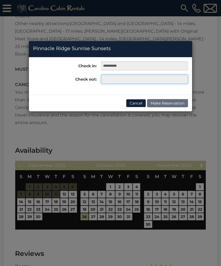
click at [122, 79] on input "text" at bounding box center [144, 79] width 87 height 9
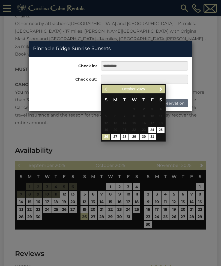
click at [105, 135] on link "26" at bounding box center [106, 137] width 8 height 6
type input "**********"
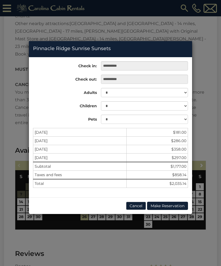
click at [144, 202] on button "Cancel" at bounding box center [136, 206] width 20 height 8
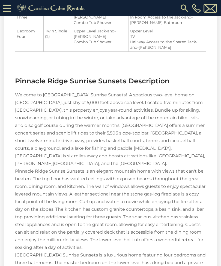
scroll to position [677, 0]
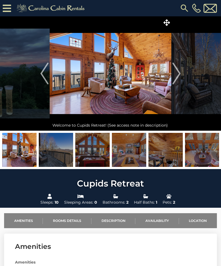
click at [167, 20] on icon at bounding box center [166, 22] width 7 height 7
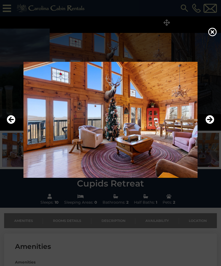
click at [211, 124] on icon "Next" at bounding box center [209, 119] width 9 height 9
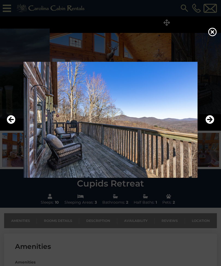
click at [211, 124] on icon "Next" at bounding box center [209, 119] width 9 height 9
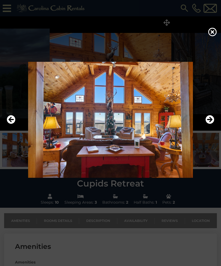
click at [210, 124] on icon "Next" at bounding box center [209, 119] width 9 height 9
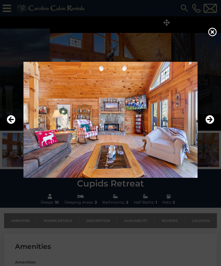
click at [209, 124] on icon "Next" at bounding box center [209, 119] width 9 height 9
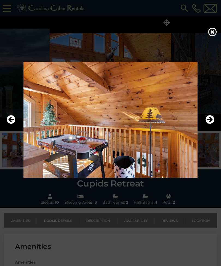
click at [210, 124] on icon "Next" at bounding box center [209, 119] width 9 height 9
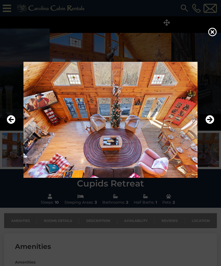
click at [210, 124] on icon "Next" at bounding box center [209, 119] width 9 height 9
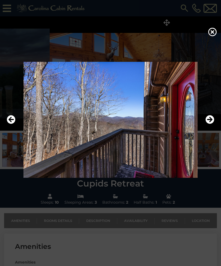
click at [211, 124] on icon "Next" at bounding box center [209, 119] width 9 height 9
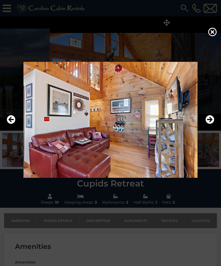
click at [211, 124] on icon "Next" at bounding box center [209, 119] width 9 height 9
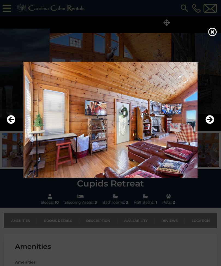
click at [207, 124] on icon "Next" at bounding box center [209, 119] width 9 height 9
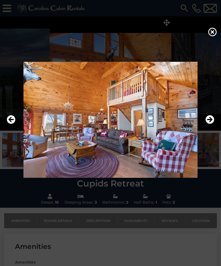
click at [208, 124] on icon "Next" at bounding box center [209, 119] width 9 height 9
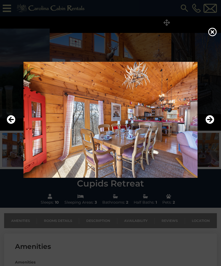
click at [210, 124] on icon "Next" at bounding box center [209, 119] width 9 height 9
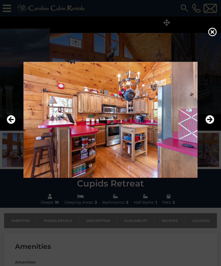
click at [208, 124] on icon "Next" at bounding box center [209, 119] width 9 height 9
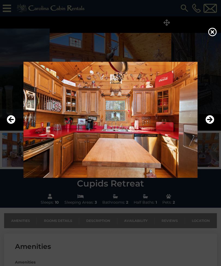
click at [208, 124] on icon "Next" at bounding box center [209, 119] width 9 height 9
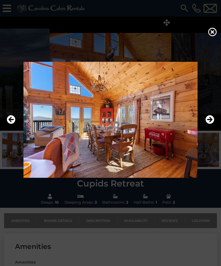
click at [208, 124] on icon "Next" at bounding box center [209, 119] width 9 height 9
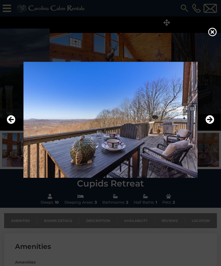
click at [209, 124] on icon "Next" at bounding box center [209, 119] width 9 height 9
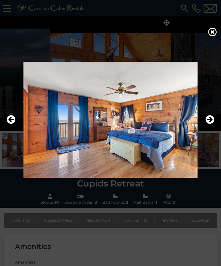
click at [208, 124] on icon "Next" at bounding box center [209, 119] width 9 height 9
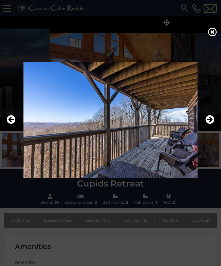
click at [210, 124] on icon "Next" at bounding box center [209, 119] width 9 height 9
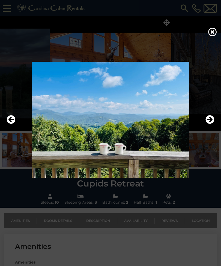
click at [210, 124] on icon "Next" at bounding box center [209, 119] width 9 height 9
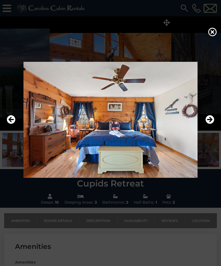
click at [208, 124] on icon "Next" at bounding box center [209, 119] width 9 height 9
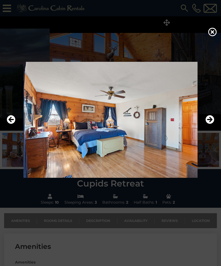
click at [211, 124] on icon "Next" at bounding box center [209, 119] width 9 height 9
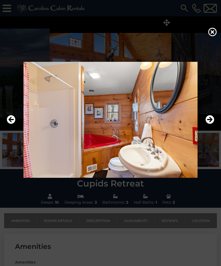
click at [210, 124] on icon "Next" at bounding box center [209, 119] width 9 height 9
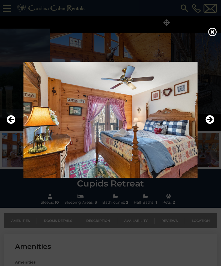
click at [210, 126] on button "Next" at bounding box center [209, 120] width 9 height 13
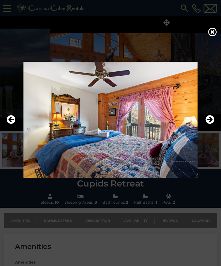
click at [211, 126] on button "Next" at bounding box center [209, 120] width 9 height 13
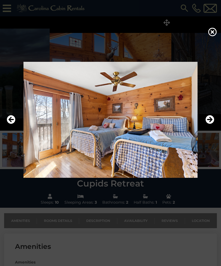
click at [16, 125] on img at bounding box center [110, 120] width 210 height 116
click at [10, 124] on icon "Previous" at bounding box center [11, 119] width 9 height 9
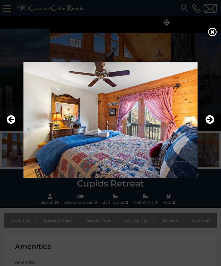
click at [212, 124] on icon "Next" at bounding box center [209, 119] width 9 height 9
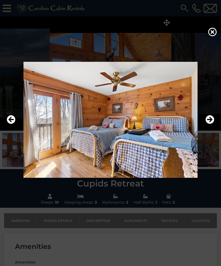
click at [210, 124] on icon "Next" at bounding box center [209, 119] width 9 height 9
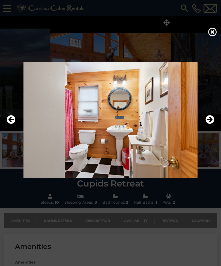
click at [211, 124] on icon "Next" at bounding box center [209, 119] width 9 height 9
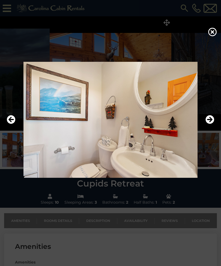
click at [211, 124] on icon "Next" at bounding box center [209, 119] width 9 height 9
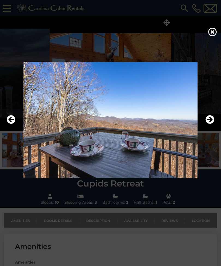
click at [211, 126] on button "Next" at bounding box center [209, 120] width 9 height 13
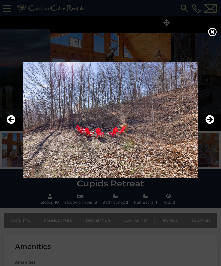
click at [212, 124] on icon "Next" at bounding box center [209, 119] width 9 height 9
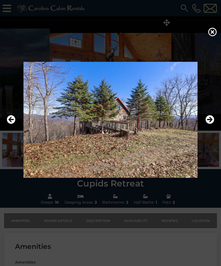
click at [209, 124] on icon "Next" at bounding box center [209, 119] width 9 height 9
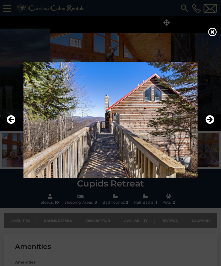
click at [210, 126] on button "Next" at bounding box center [209, 120] width 9 height 13
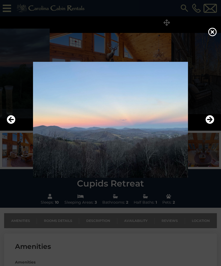
click at [209, 124] on icon "Next" at bounding box center [209, 119] width 9 height 9
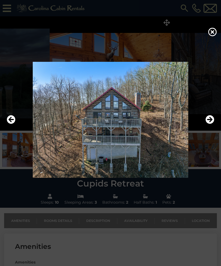
click at [207, 124] on icon "Next" at bounding box center [209, 119] width 9 height 9
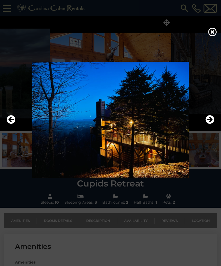
click at [209, 124] on icon "Next" at bounding box center [209, 119] width 9 height 9
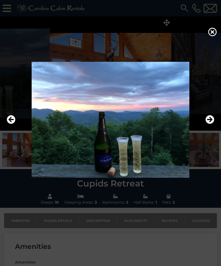
click at [209, 126] on button "Next" at bounding box center [209, 120] width 9 height 13
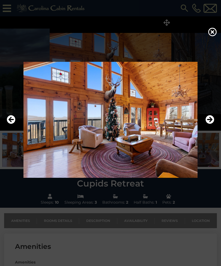
click at [211, 31] on icon at bounding box center [212, 32] width 9 height 9
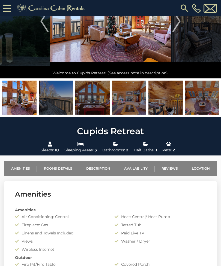
click at [202, 168] on link "Location" at bounding box center [201, 168] width 32 height 15
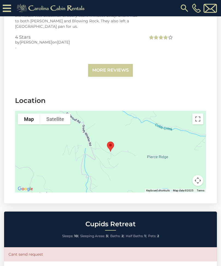
scroll to position [1183, 0]
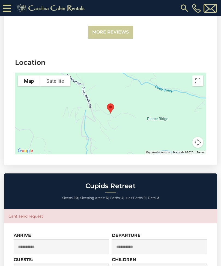
click at [200, 76] on button "Toggle fullscreen view" at bounding box center [197, 81] width 11 height 11
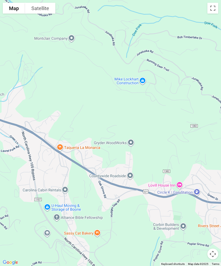
scroll to position [1050, 0]
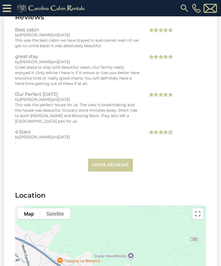
click at [196, 209] on button "Toggle fullscreen view" at bounding box center [197, 214] width 11 height 11
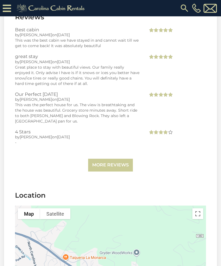
click at [198, 209] on button "Toggle fullscreen view" at bounding box center [197, 214] width 11 height 11
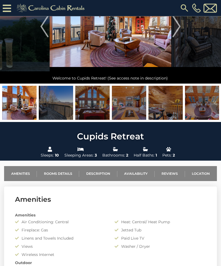
click at [202, 172] on link "Location" at bounding box center [201, 174] width 32 height 15
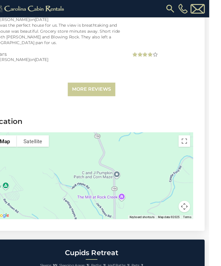
scroll to position [1131, 0]
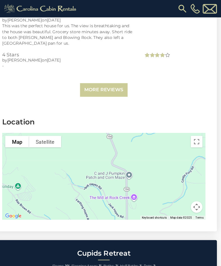
click at [192, 128] on button "Toggle fullscreen view" at bounding box center [197, 133] width 11 height 11
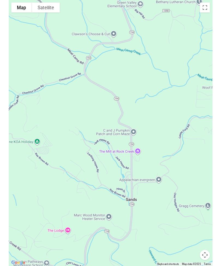
scroll to position [1145, 0]
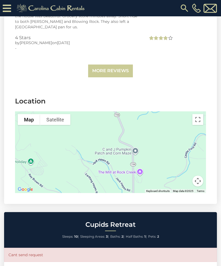
click at [200, 114] on button "Toggle fullscreen view" at bounding box center [197, 119] width 11 height 11
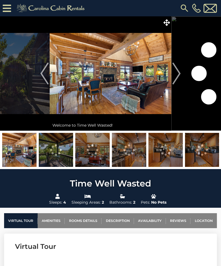
click at [203, 222] on link "Location" at bounding box center [203, 220] width 26 height 15
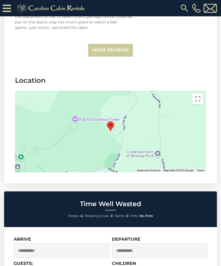
scroll to position [1653, 0]
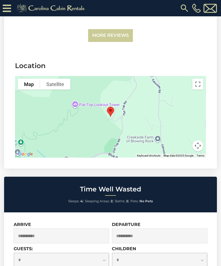
click at [198, 81] on button "Toggle fullscreen view" at bounding box center [197, 84] width 11 height 11
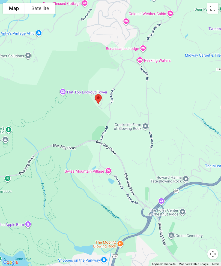
scroll to position [1318, 0]
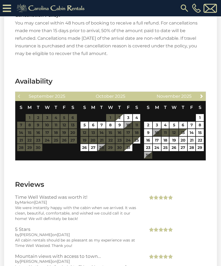
click at [200, 95] on span "Next" at bounding box center [201, 96] width 4 height 4
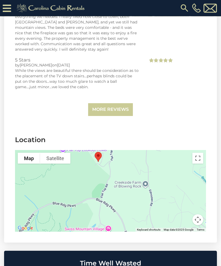
scroll to position [1579, 0]
click at [198, 156] on button "Toggle fullscreen view" at bounding box center [197, 158] width 11 height 11
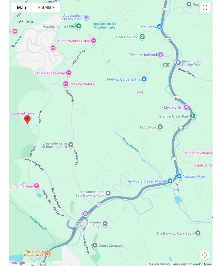
scroll to position [1625, 0]
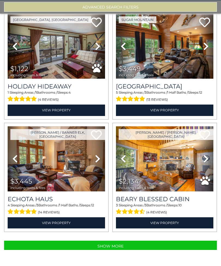
scroll to position [28, 0]
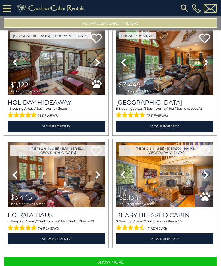
click at [136, 257] on button "Show More" at bounding box center [110, 262] width 213 height 11
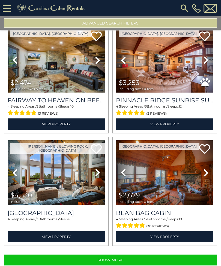
click at [140, 255] on button "Show More" at bounding box center [110, 260] width 213 height 11
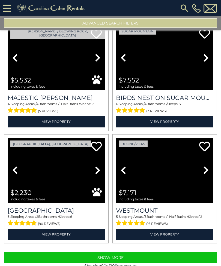
scroll to position [4872, 0]
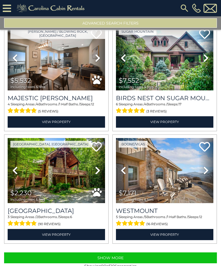
click at [132, 253] on button "Show More" at bounding box center [110, 258] width 213 height 11
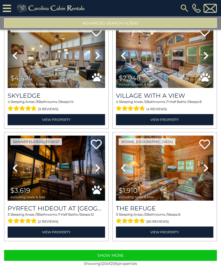
scroll to position [6565, 0]
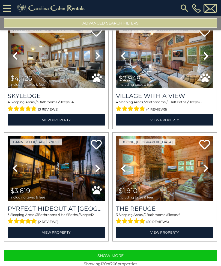
click at [138, 251] on button "Show More" at bounding box center [110, 256] width 213 height 11
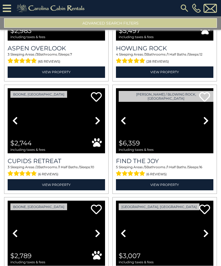
scroll to position [7064, 0]
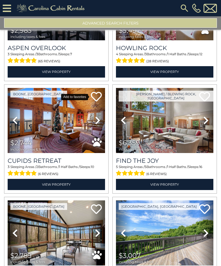
click at [96, 91] on icon at bounding box center [96, 96] width 11 height 11
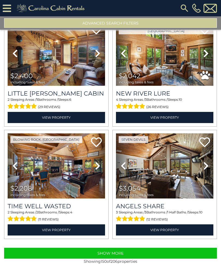
scroll to position [8258, 0]
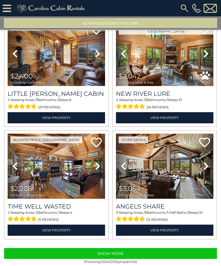
click at [143, 248] on button "Show More" at bounding box center [110, 253] width 213 height 11
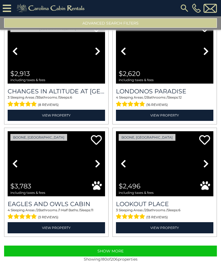
scroll to position [9951, 0]
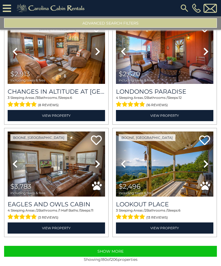
click at [194, 246] on button "Show More" at bounding box center [110, 251] width 213 height 11
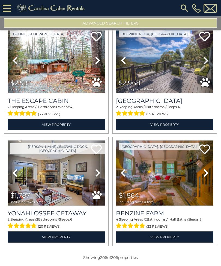
scroll to position [17, 0]
